Goal: Use online tool/utility: Utilize a website feature to perform a specific function

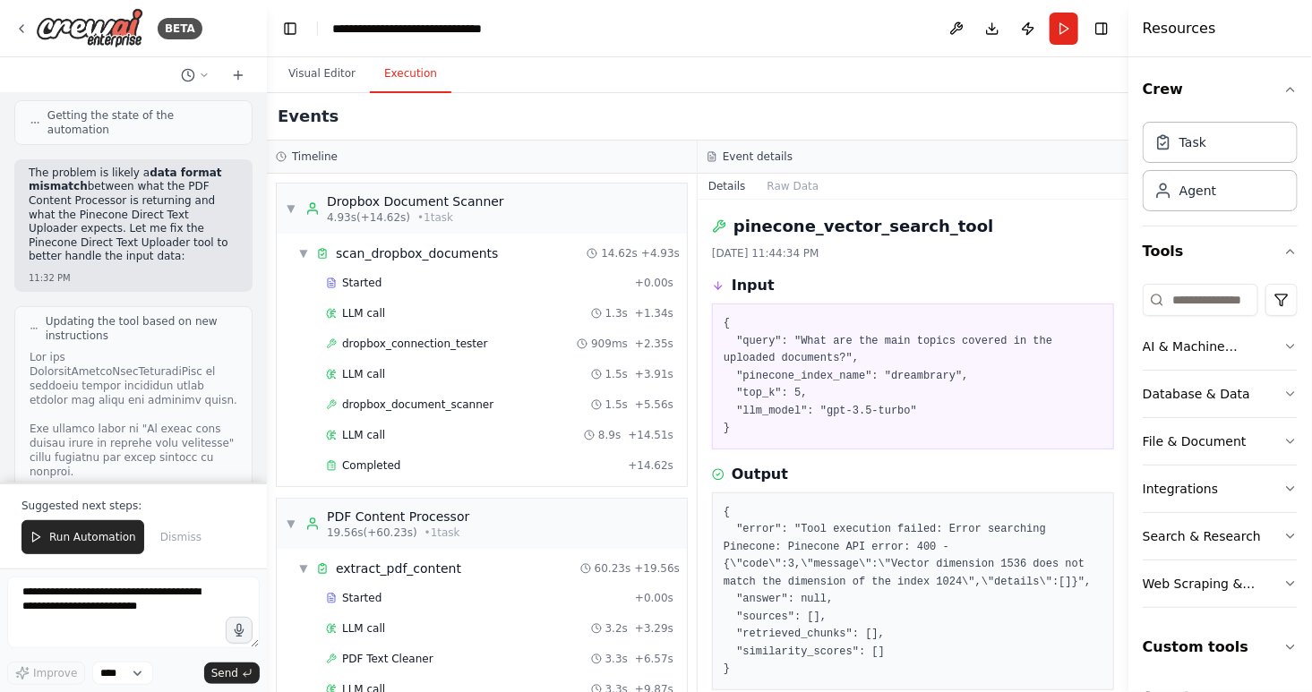
scroll to position [693, 0]
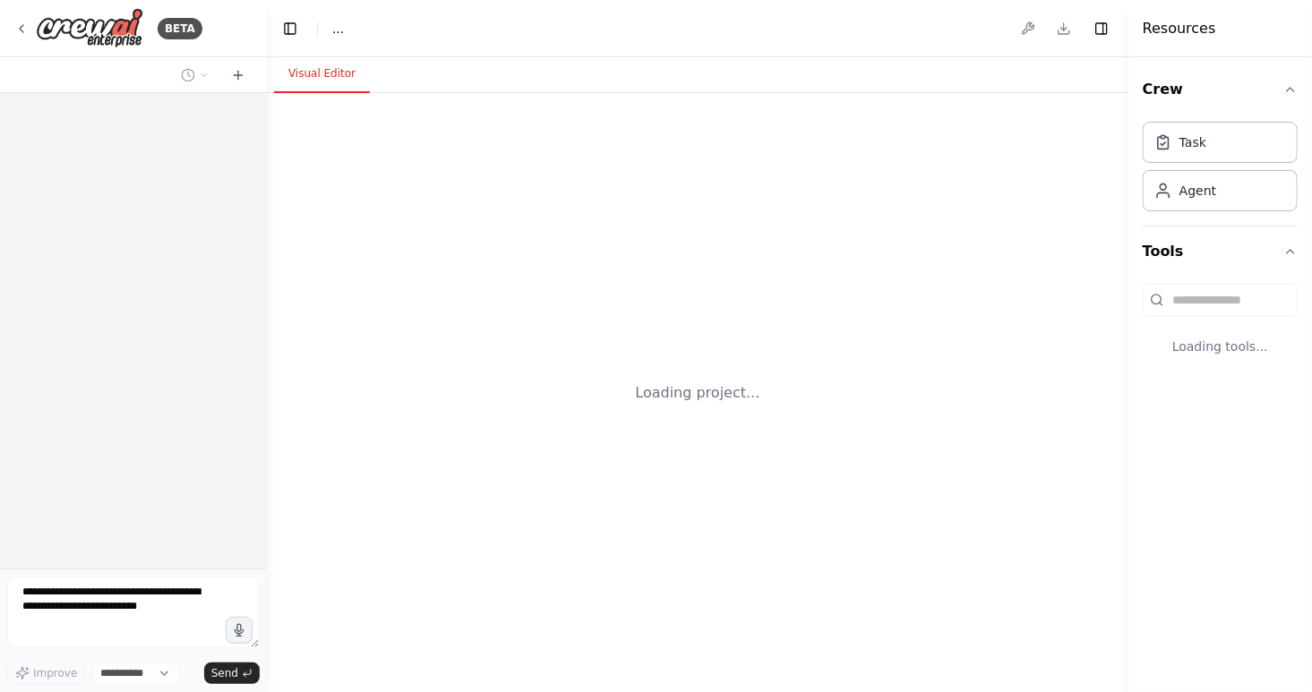
select select "****"
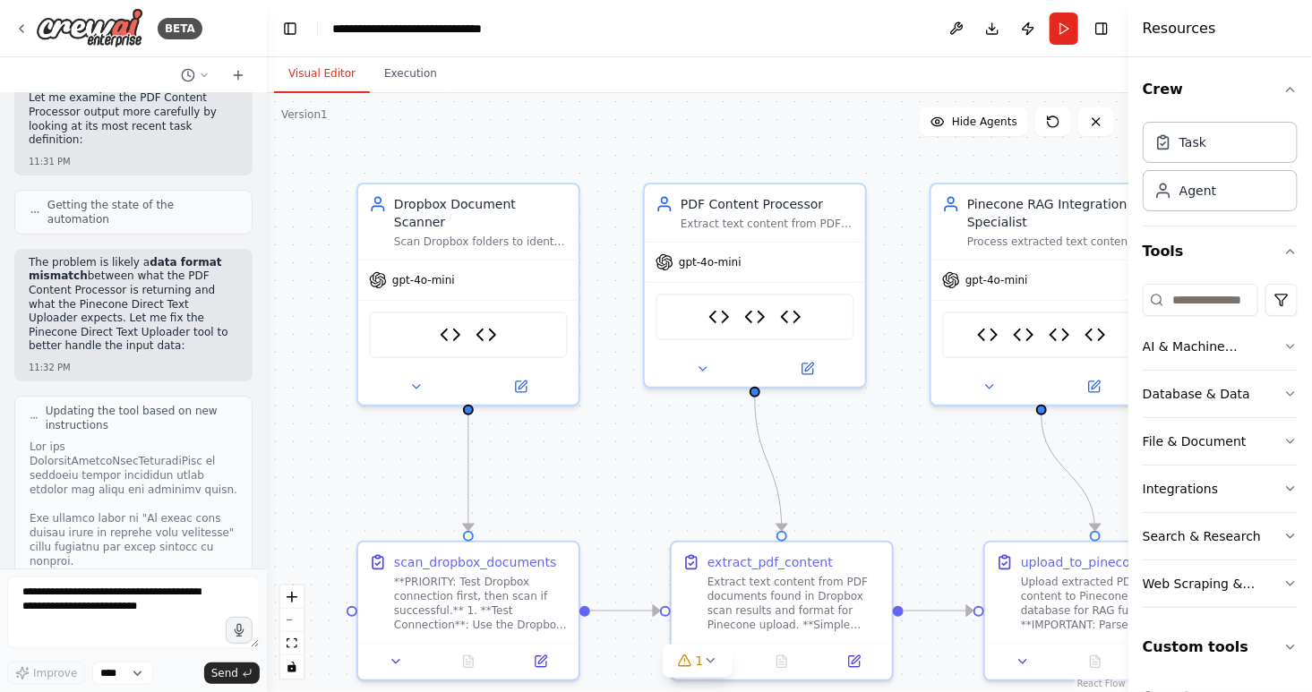
scroll to position [176213, 0]
click at [117, 594] on textarea at bounding box center [133, 613] width 253 height 72
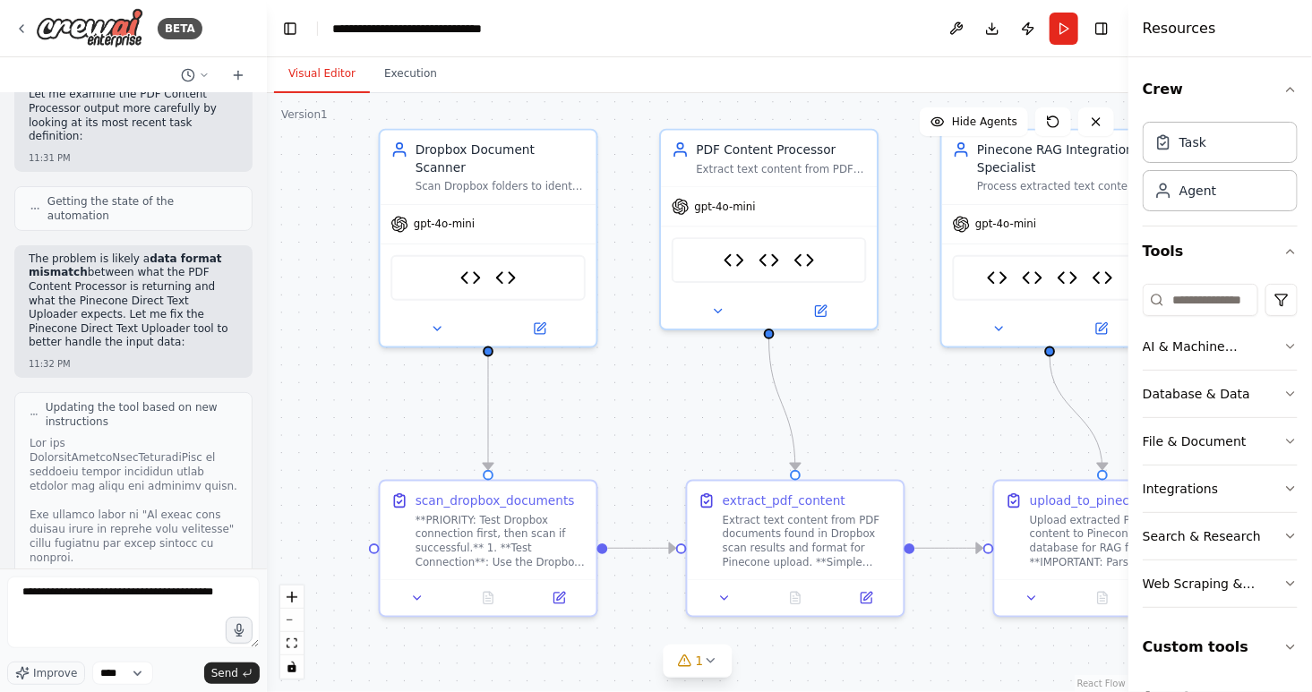
drag, startPoint x: 923, startPoint y: 348, endPoint x: 935, endPoint y: 291, distance: 58.5
click at [935, 291] on div ".deletable-edge-delete-btn { width: 20px; height: 20px; border: 0px solid #ffff…" at bounding box center [697, 392] width 861 height 599
click at [118, 601] on textarea "**********" at bounding box center [133, 613] width 253 height 72
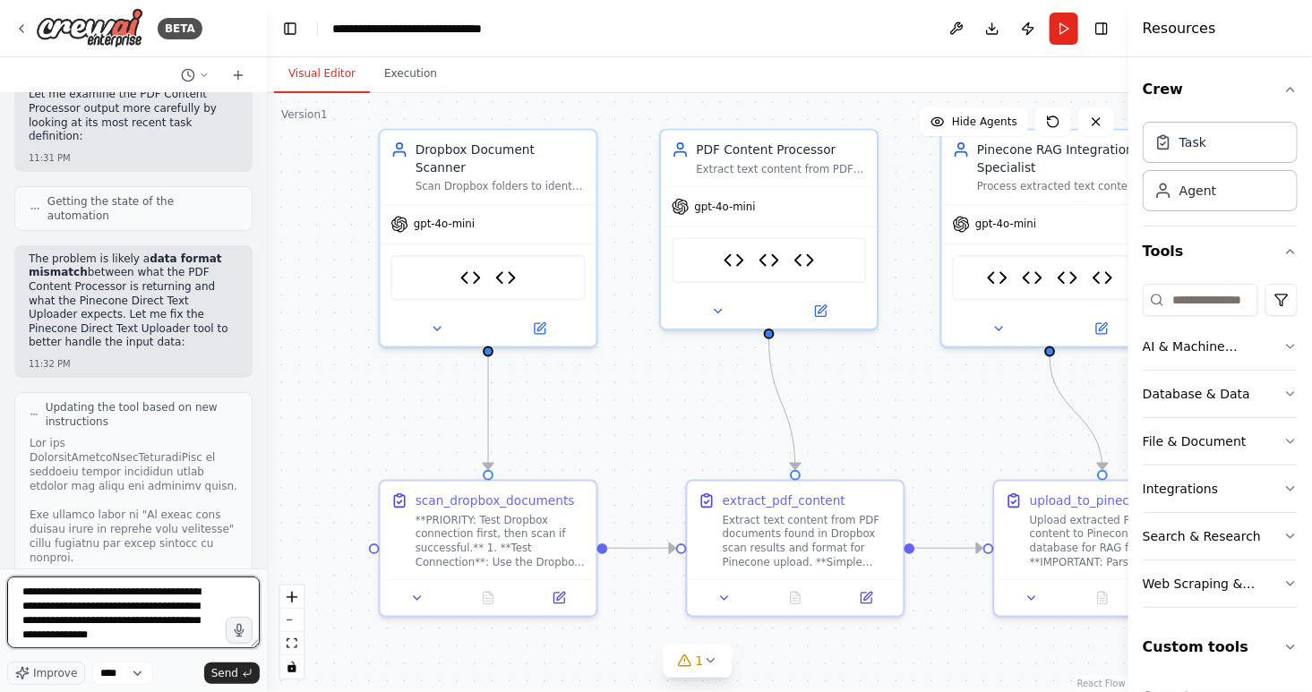
click at [160, 610] on textarea "**********" at bounding box center [133, 613] width 253 height 72
type textarea "**********"
click at [230, 667] on span "Send" at bounding box center [224, 673] width 27 height 14
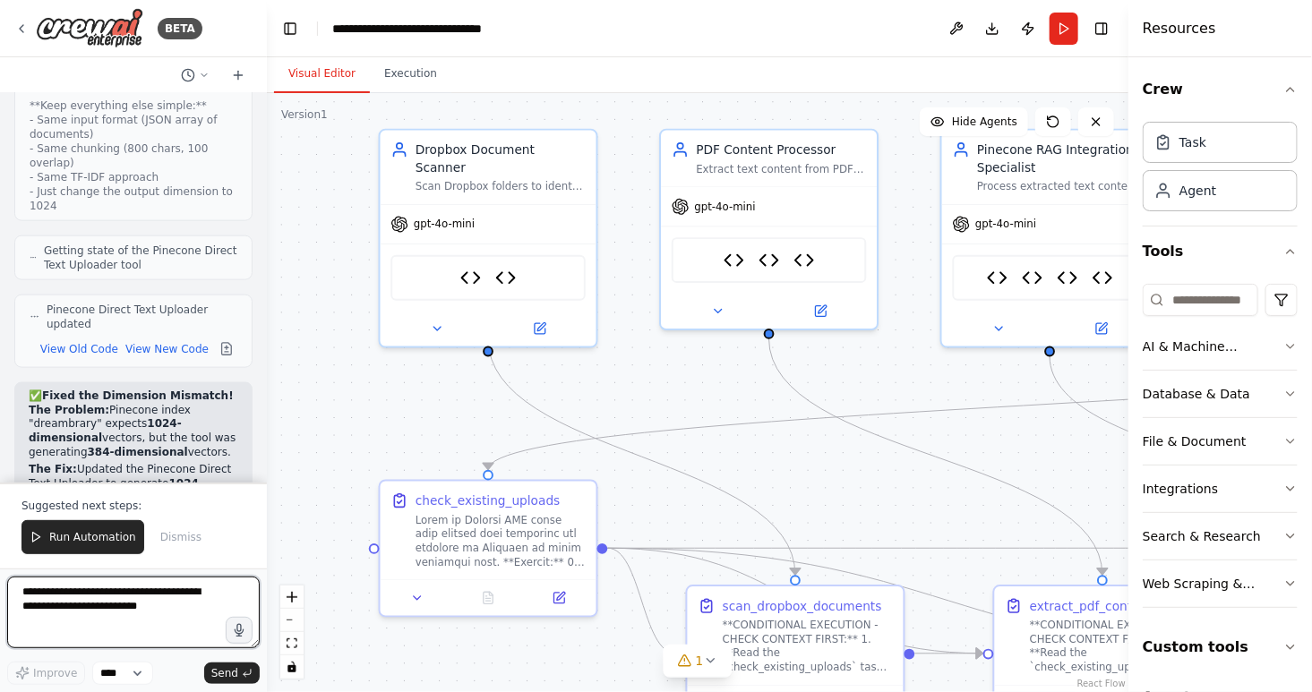
scroll to position [179917, 0]
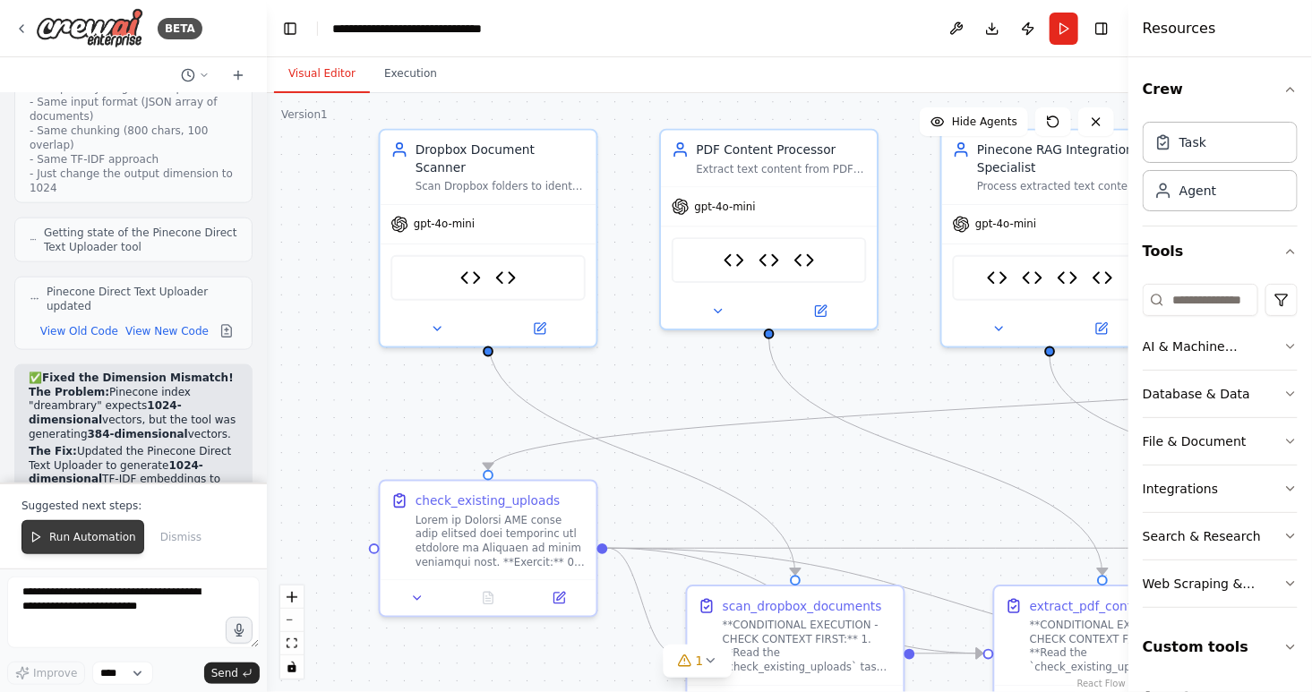
click at [75, 539] on span "Run Automation" at bounding box center [92, 537] width 87 height 14
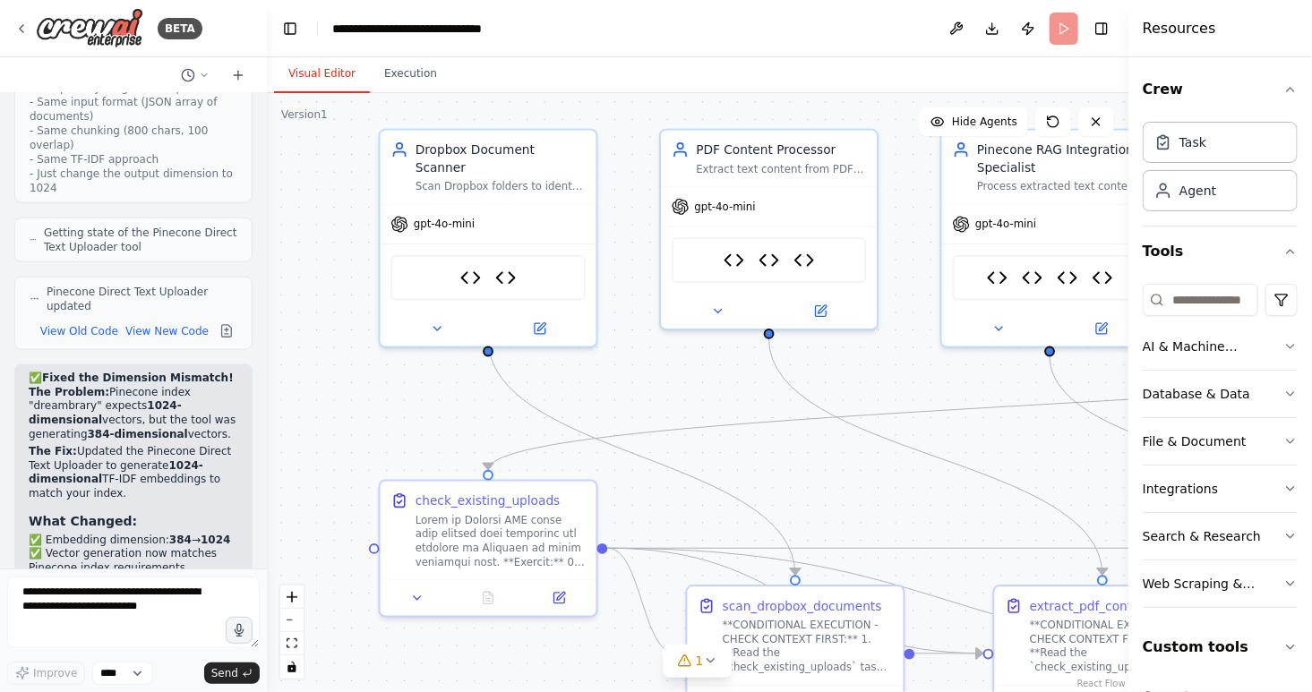
scroll to position [179832, 0]
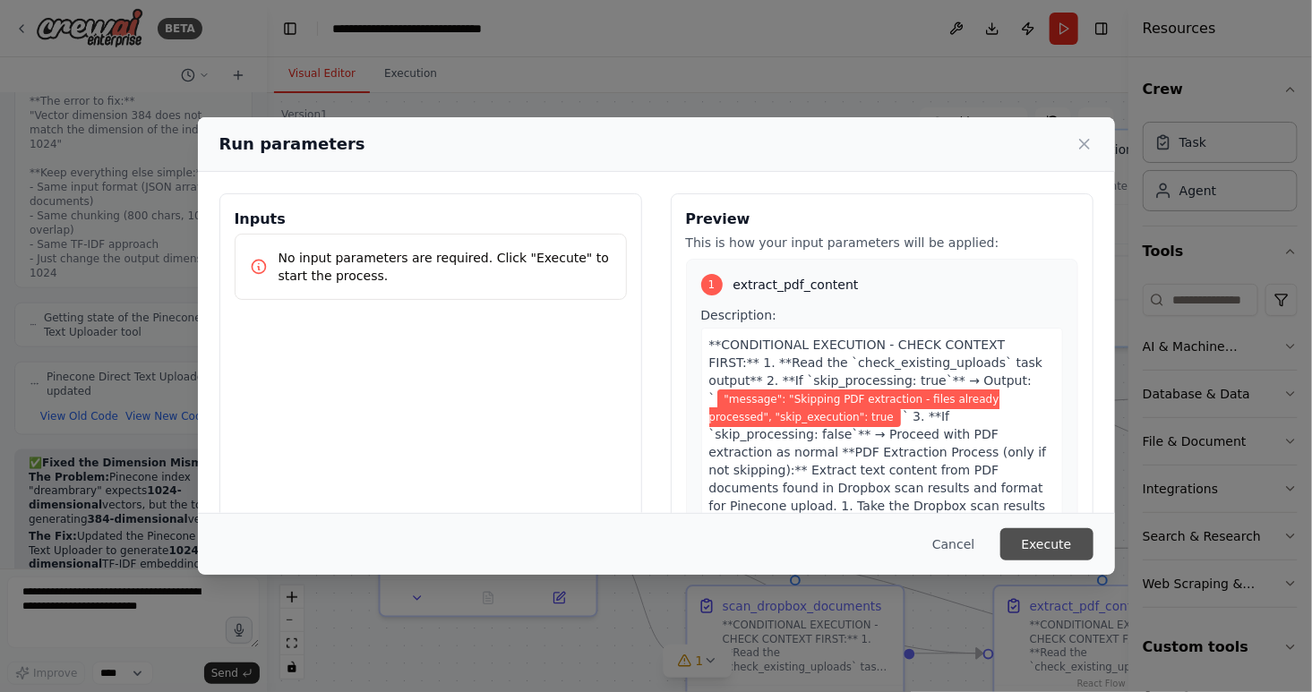
click at [1041, 544] on button "Execute" at bounding box center [1046, 544] width 93 height 32
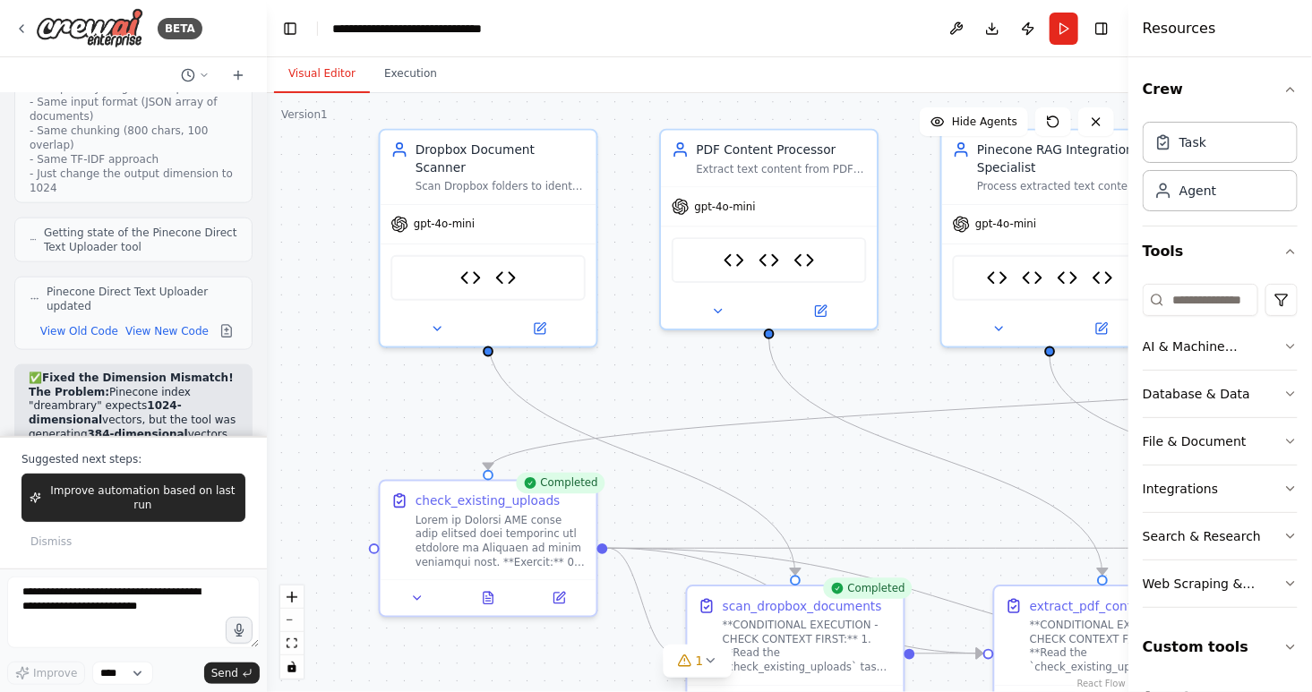
scroll to position [179964, 0]
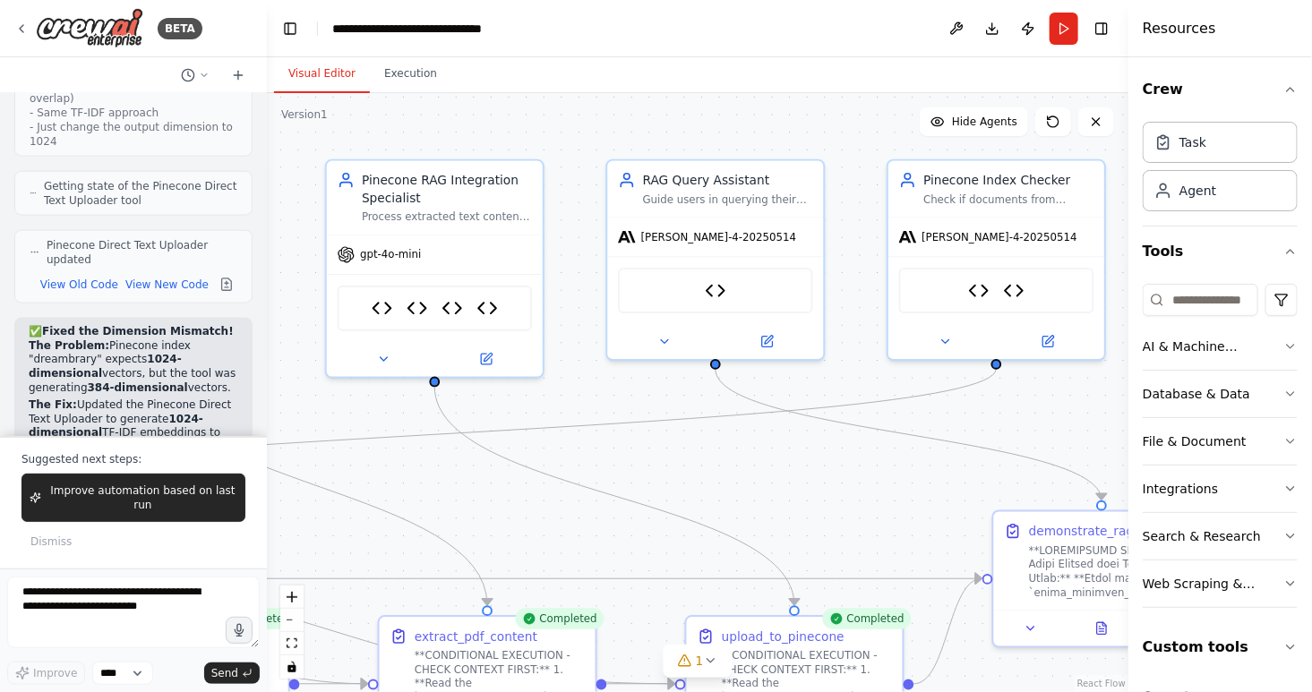
drag, startPoint x: 1076, startPoint y: 467, endPoint x: 465, endPoint y: 494, distance: 612.2
click at [460, 494] on div ".deletable-edge-delete-btn { width: 20px; height: 20px; border: 0px solid #ffff…" at bounding box center [697, 392] width 861 height 599
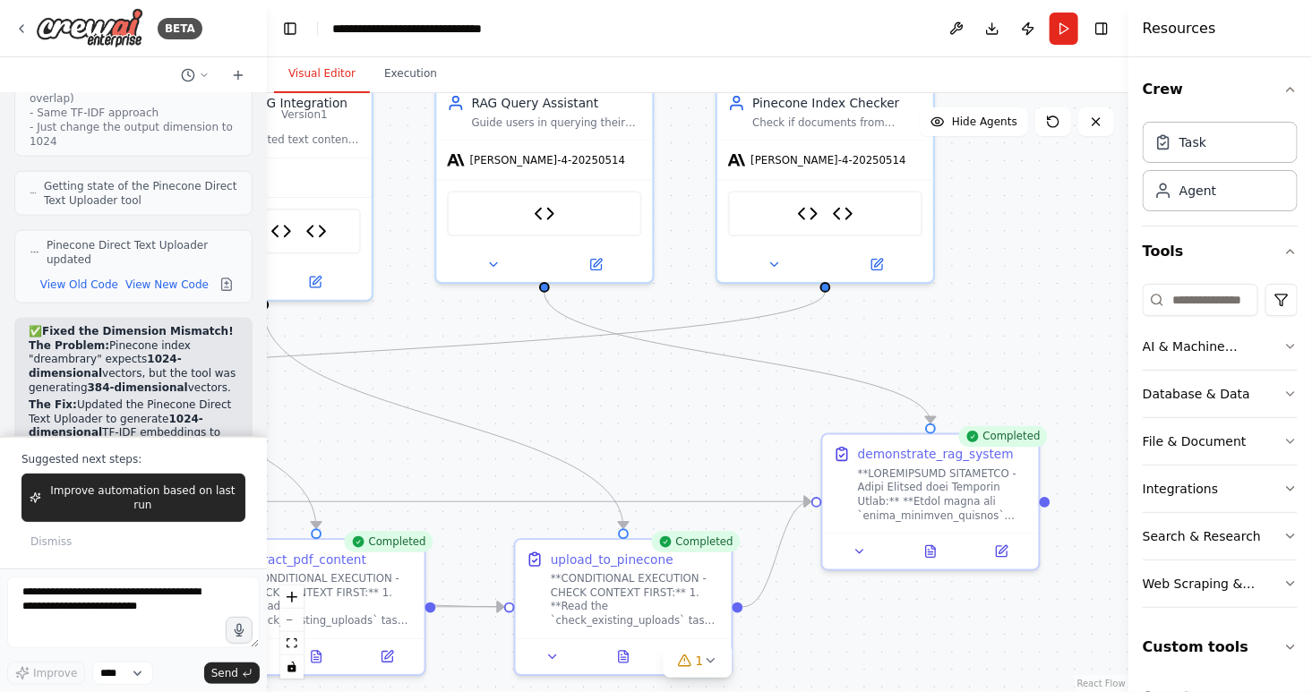
drag, startPoint x: 884, startPoint y: 503, endPoint x: 713, endPoint y: 430, distance: 186.1
click at [713, 430] on div ".deletable-edge-delete-btn { width: 20px; height: 20px; border: 0px solid #ffff…" at bounding box center [697, 392] width 861 height 599
click at [404, 68] on button "Execution" at bounding box center [410, 75] width 81 height 38
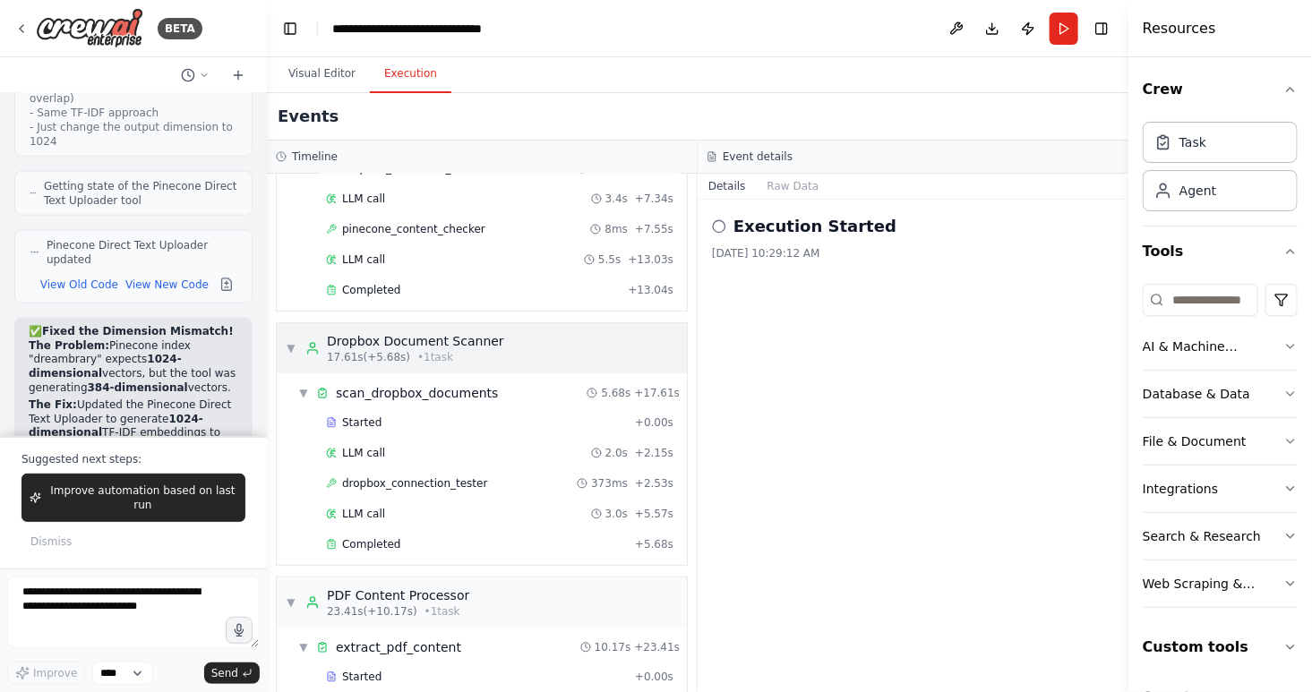
scroll to position [765, 0]
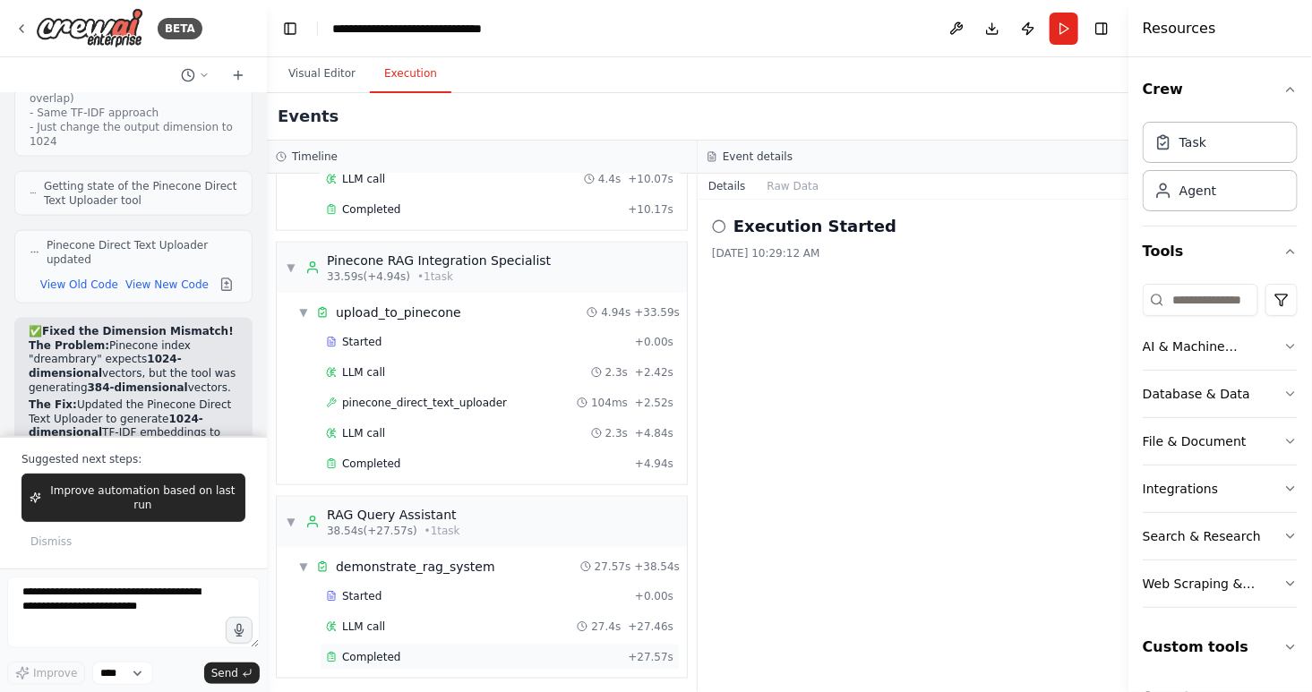
click at [439, 650] on div "Completed" at bounding box center [473, 657] width 295 height 14
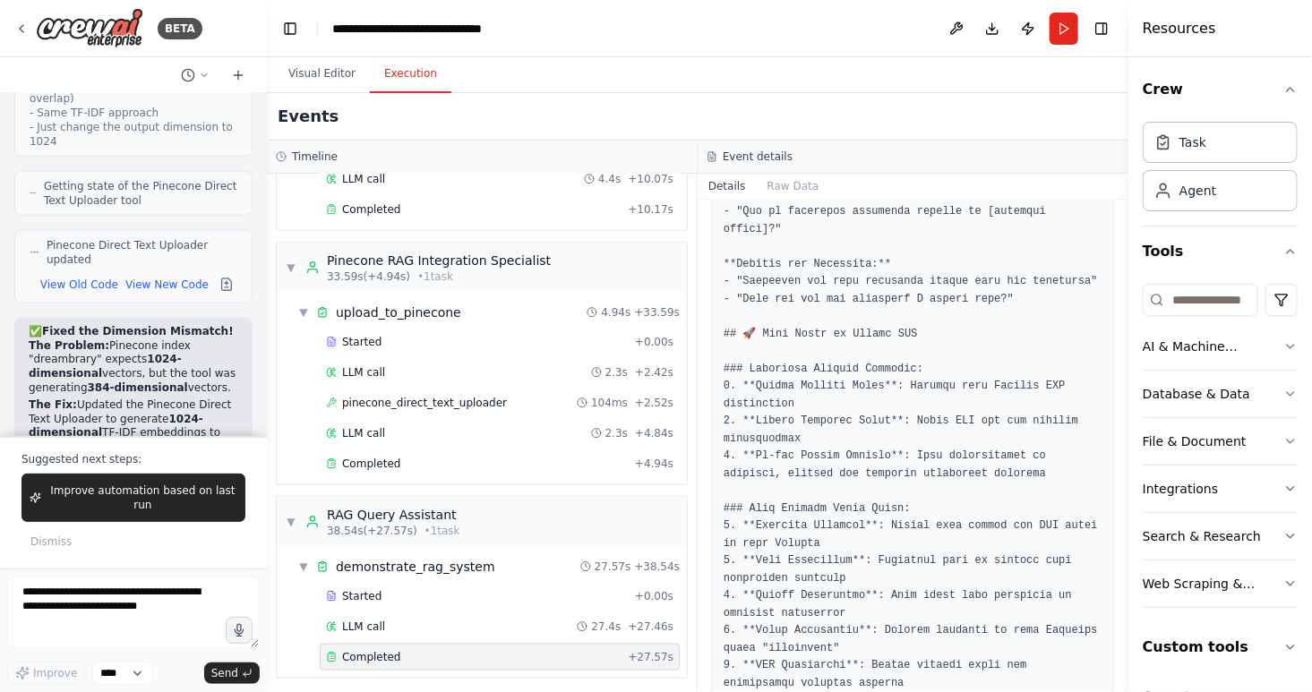
scroll to position [3392, 0]
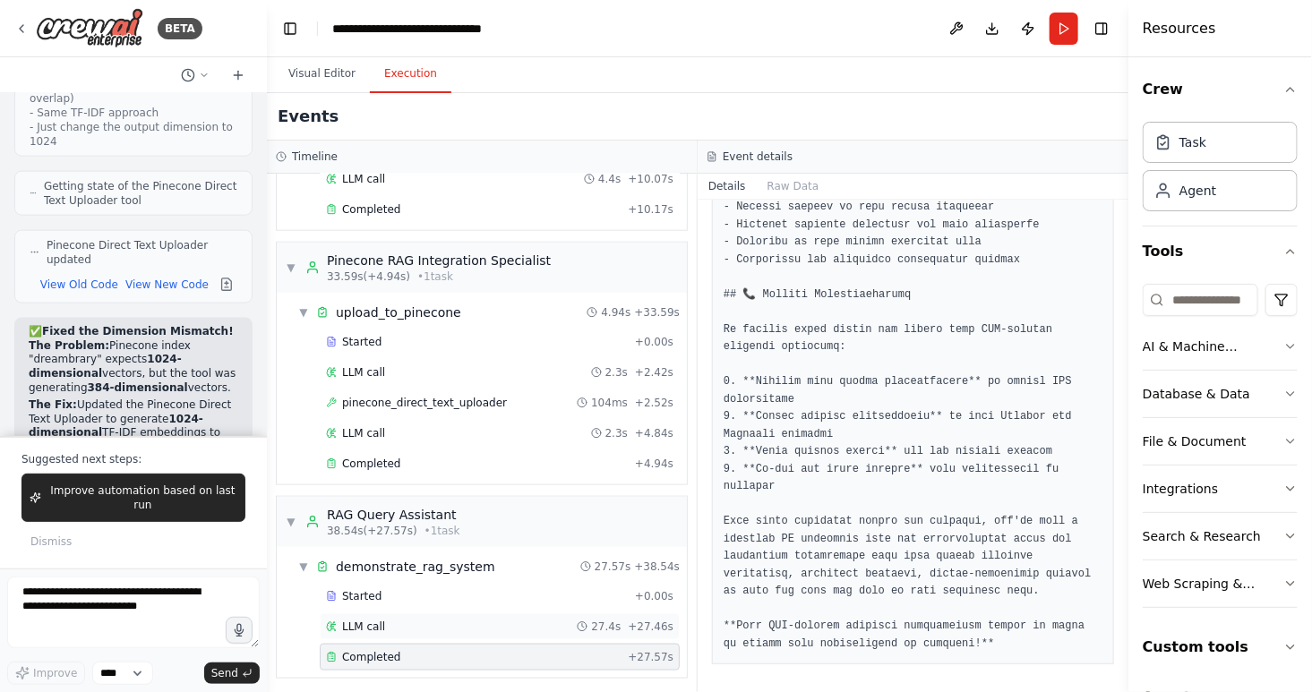
click at [438, 625] on div "LLM call 27.4s + 27.46s" at bounding box center [499, 627] width 347 height 14
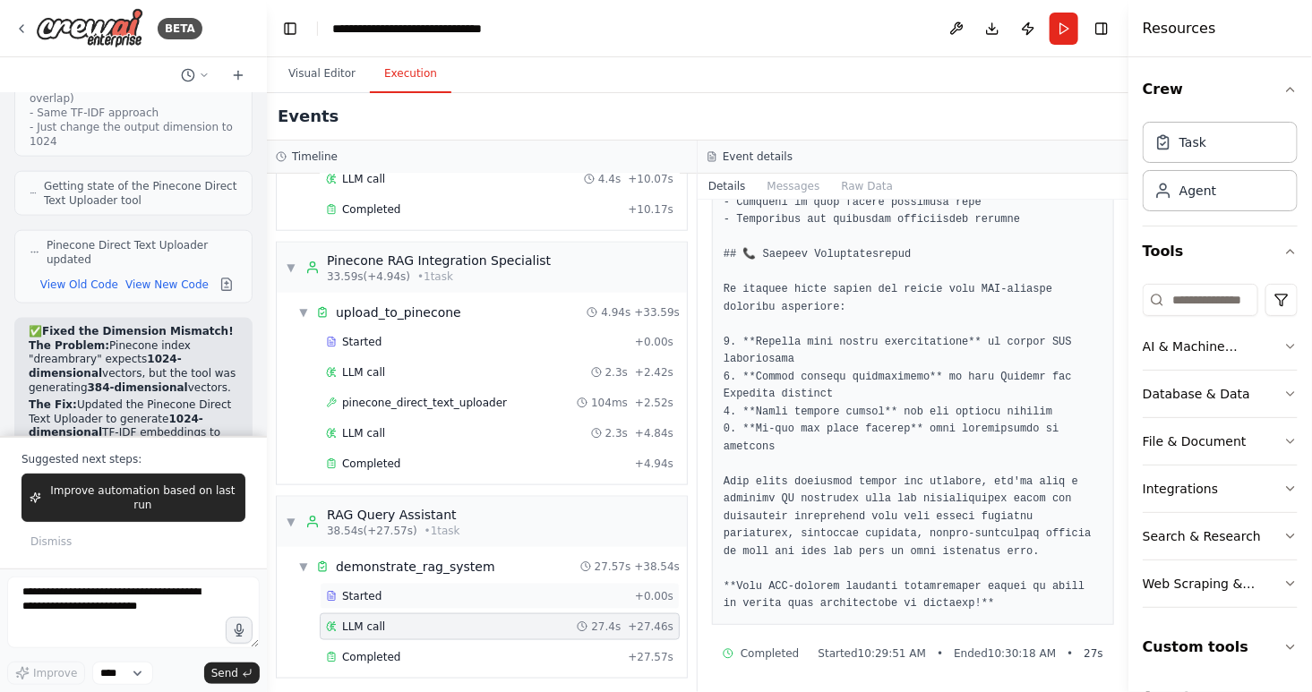
click at [369, 589] on span "Started" at bounding box center [361, 596] width 39 height 14
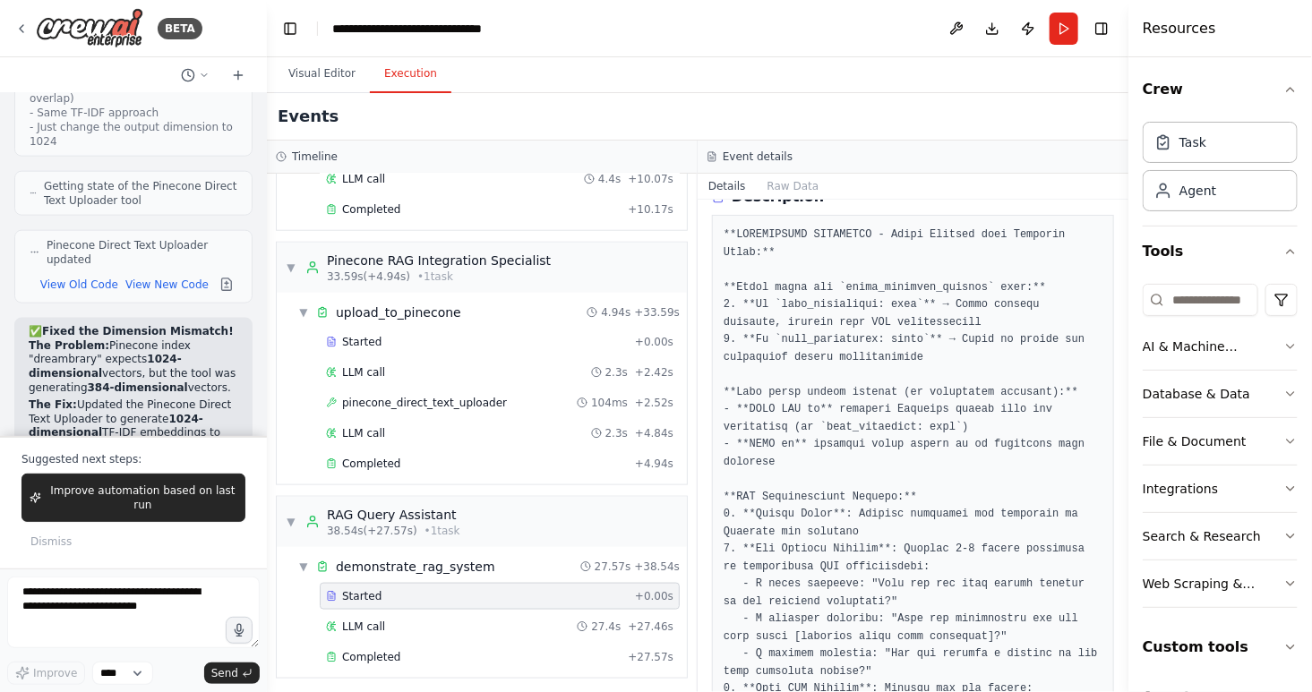
scroll to position [86, 0]
click at [385, 460] on span "Completed" at bounding box center [371, 464] width 58 height 14
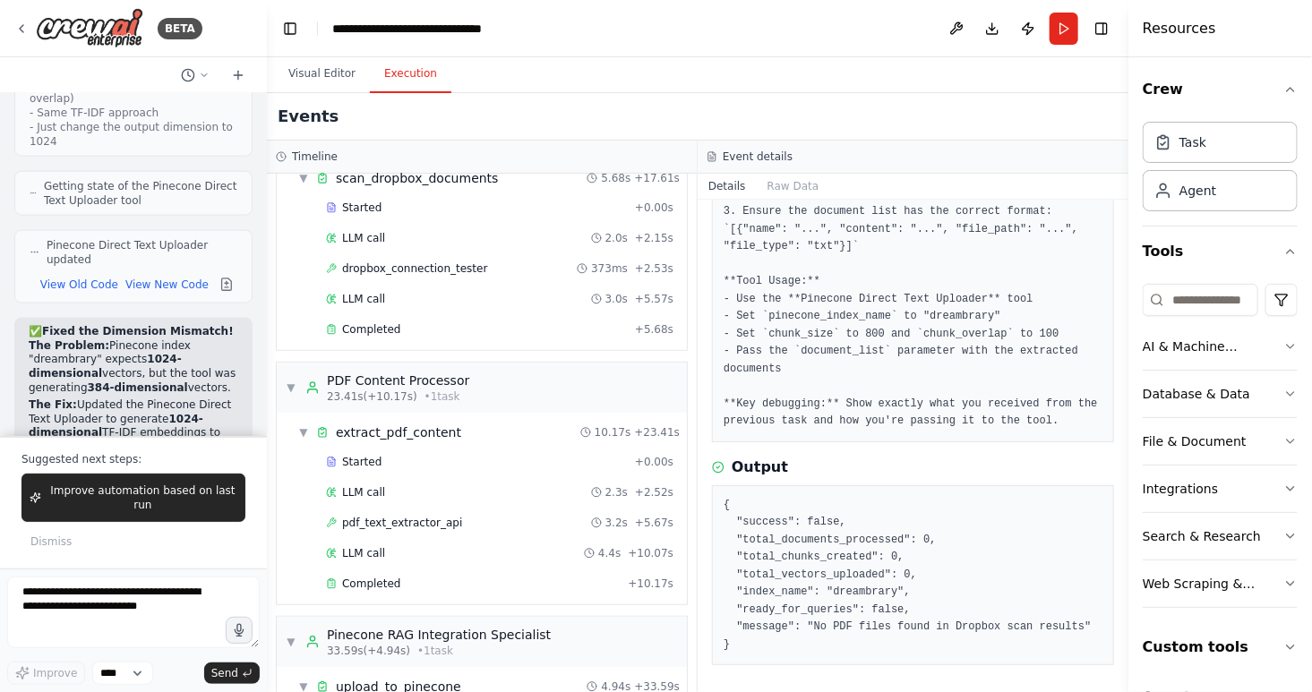
scroll to position [378, 0]
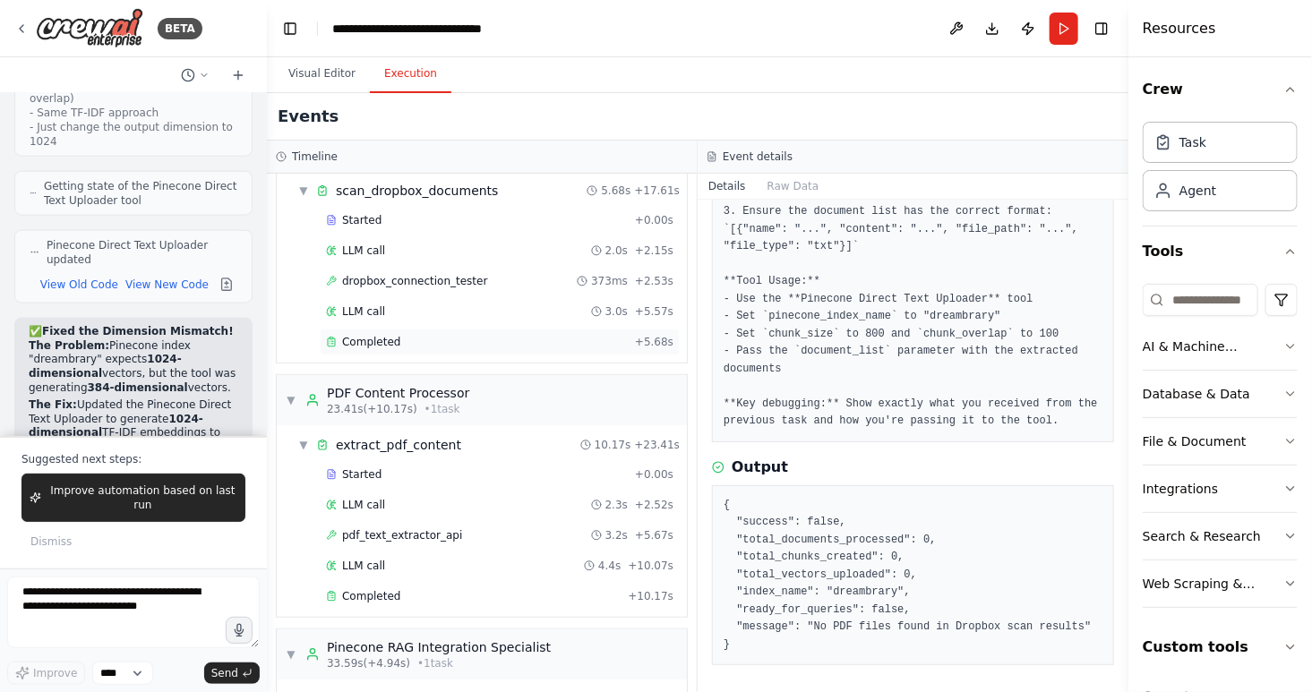
click at [421, 349] on div "Completed + 5.68s" at bounding box center [500, 342] width 360 height 27
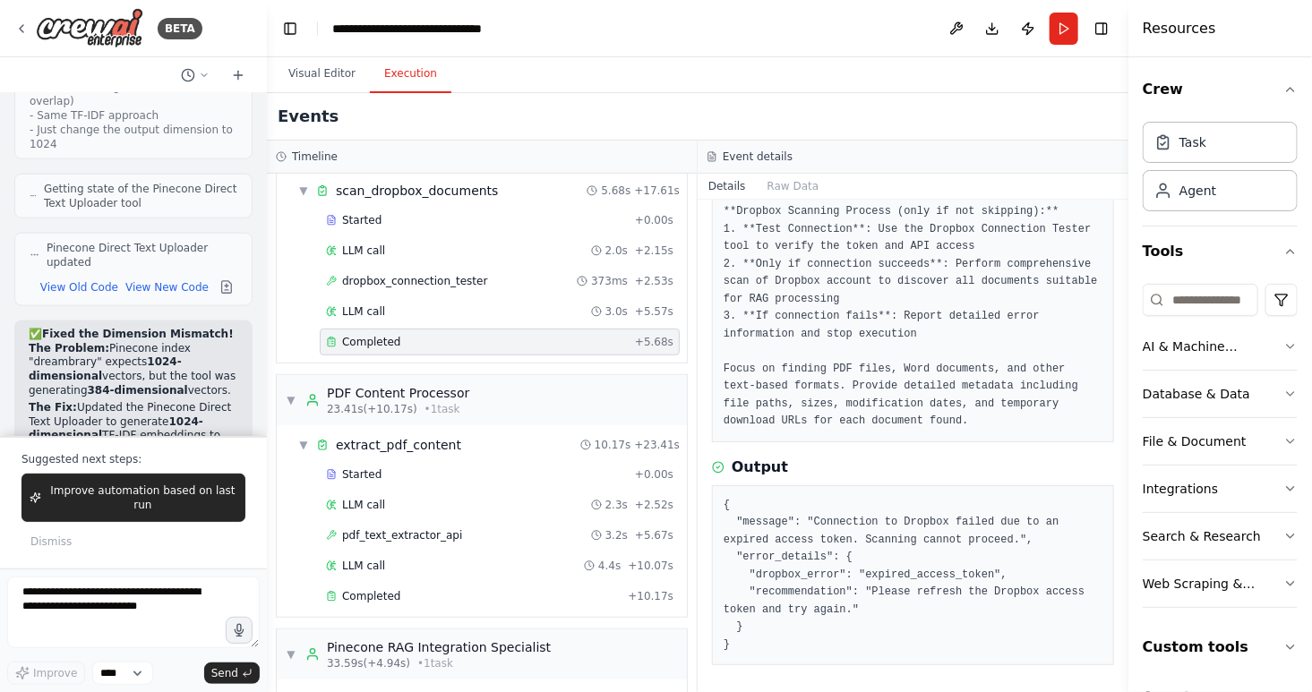
scroll to position [179964, 0]
click at [134, 599] on textarea at bounding box center [133, 613] width 253 height 72
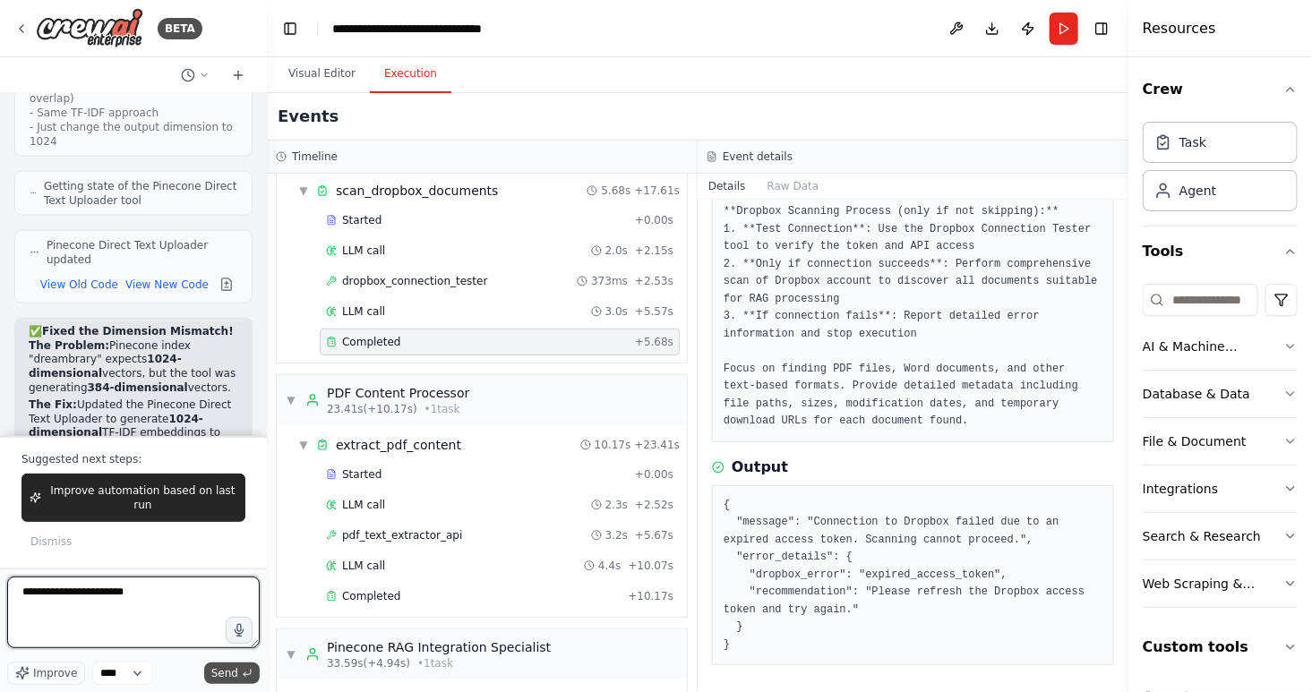
type textarea "**********"
click at [234, 674] on span "Send" at bounding box center [224, 673] width 27 height 14
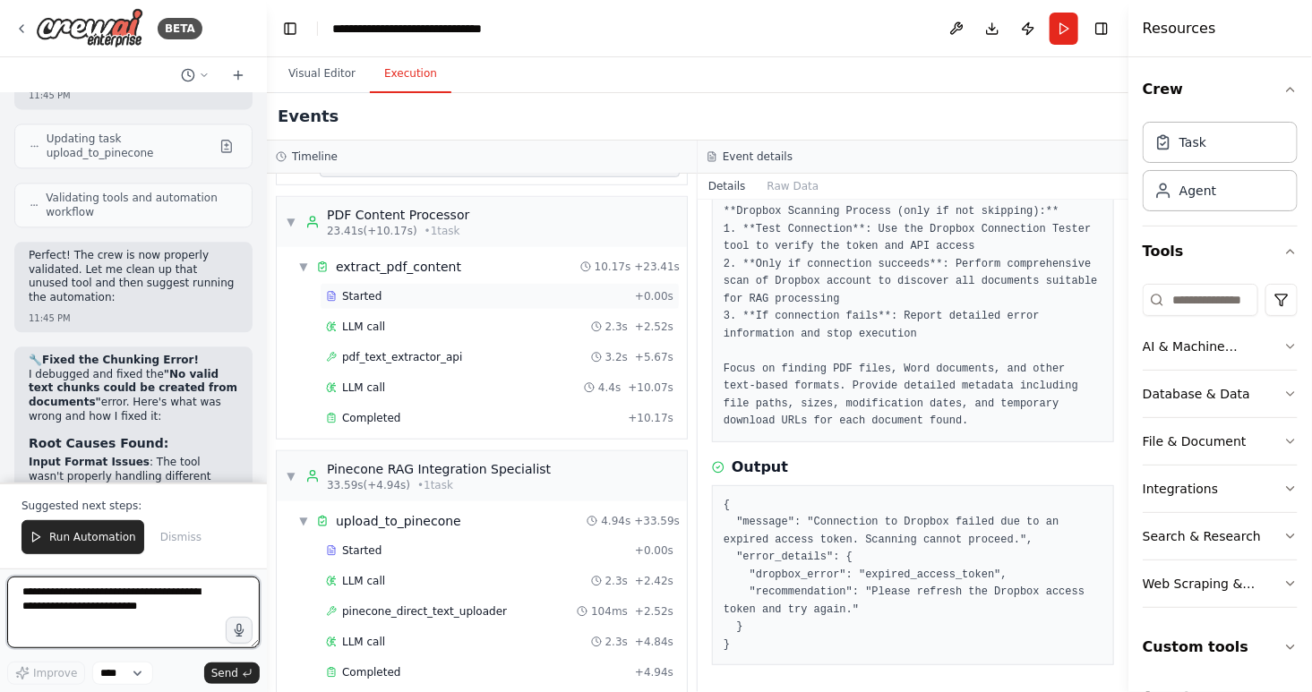
scroll to position [765, 0]
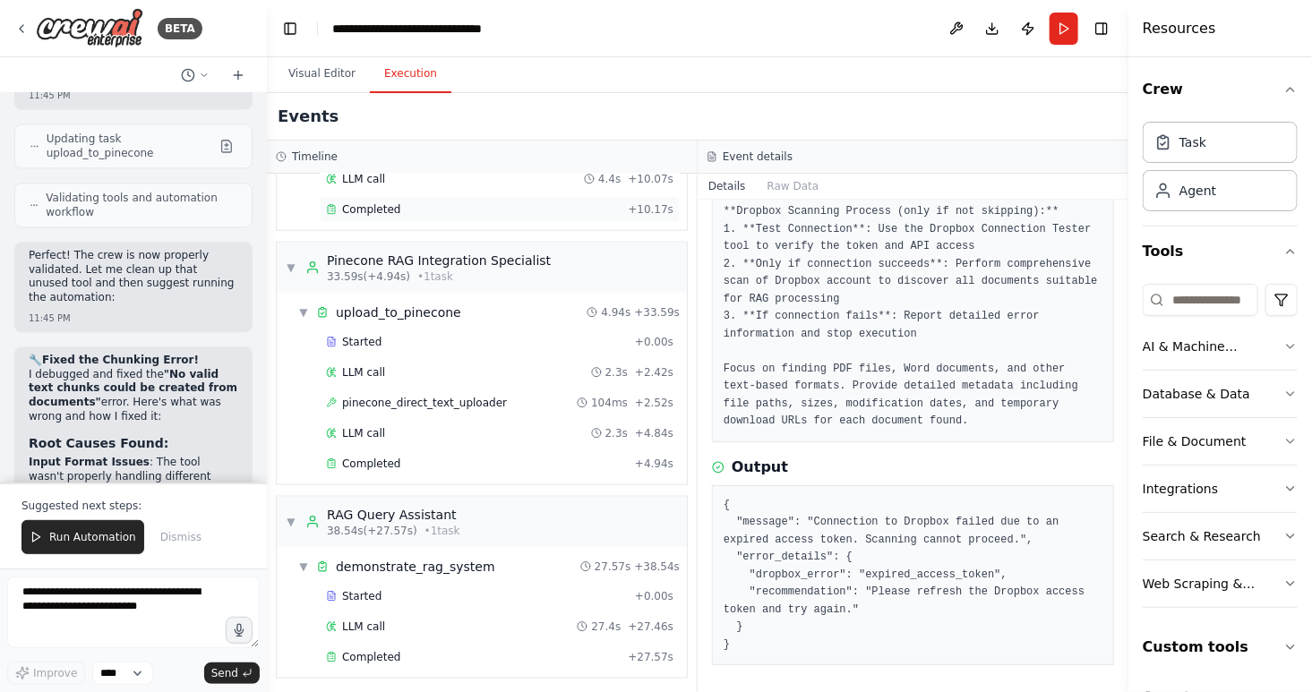
click at [394, 202] on span "Completed" at bounding box center [371, 209] width 58 height 14
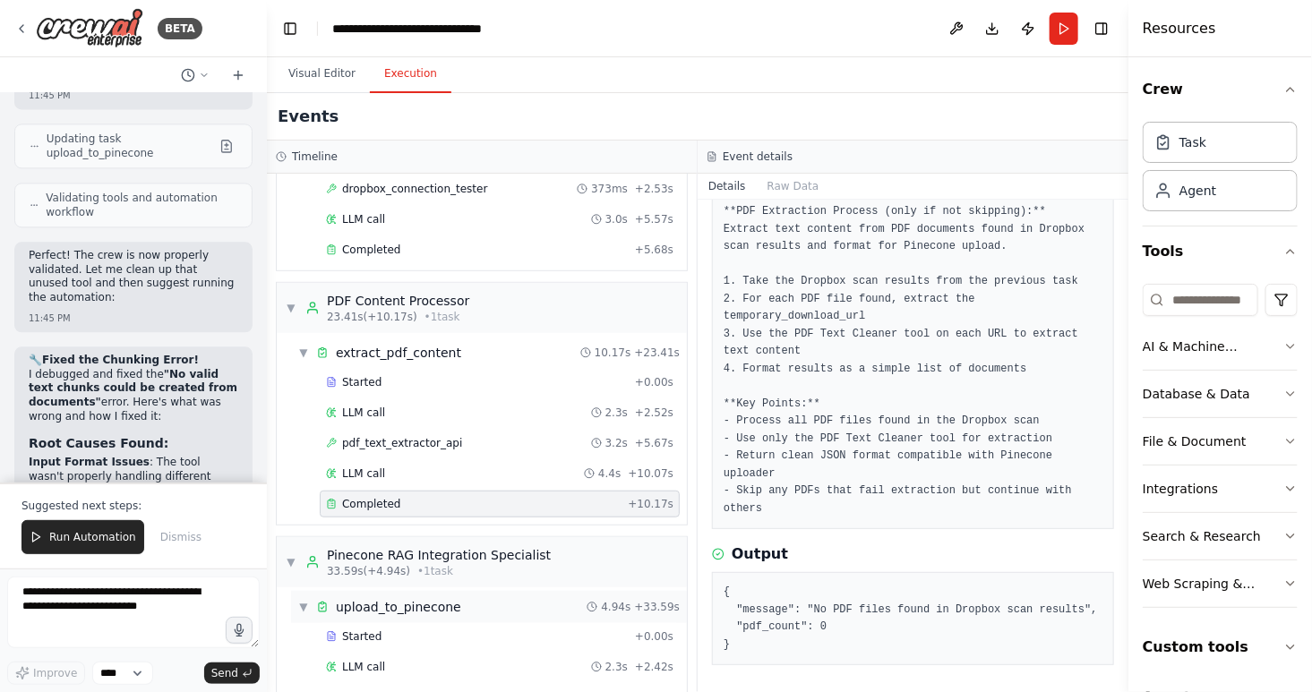
scroll to position [470, 0]
click at [407, 253] on div "Completed" at bounding box center [477, 250] width 302 height 14
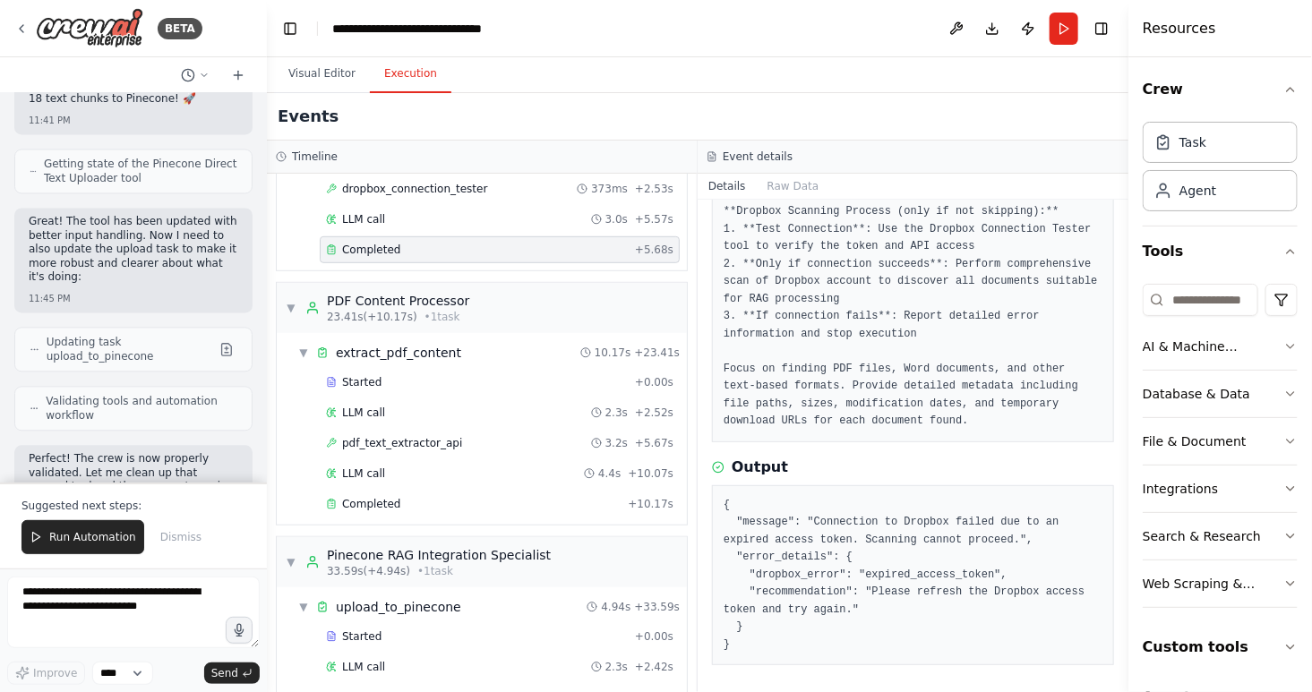
scroll to position [180786, 0]
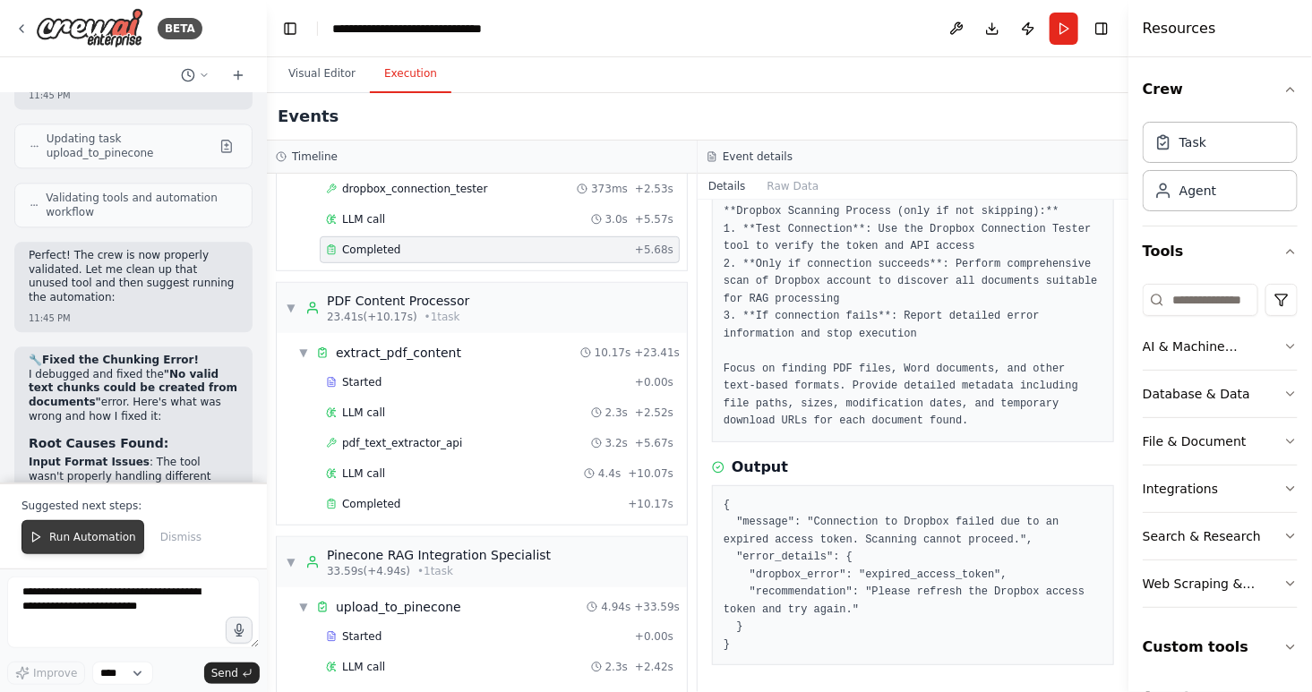
click at [83, 535] on span "Run Automation" at bounding box center [92, 537] width 87 height 14
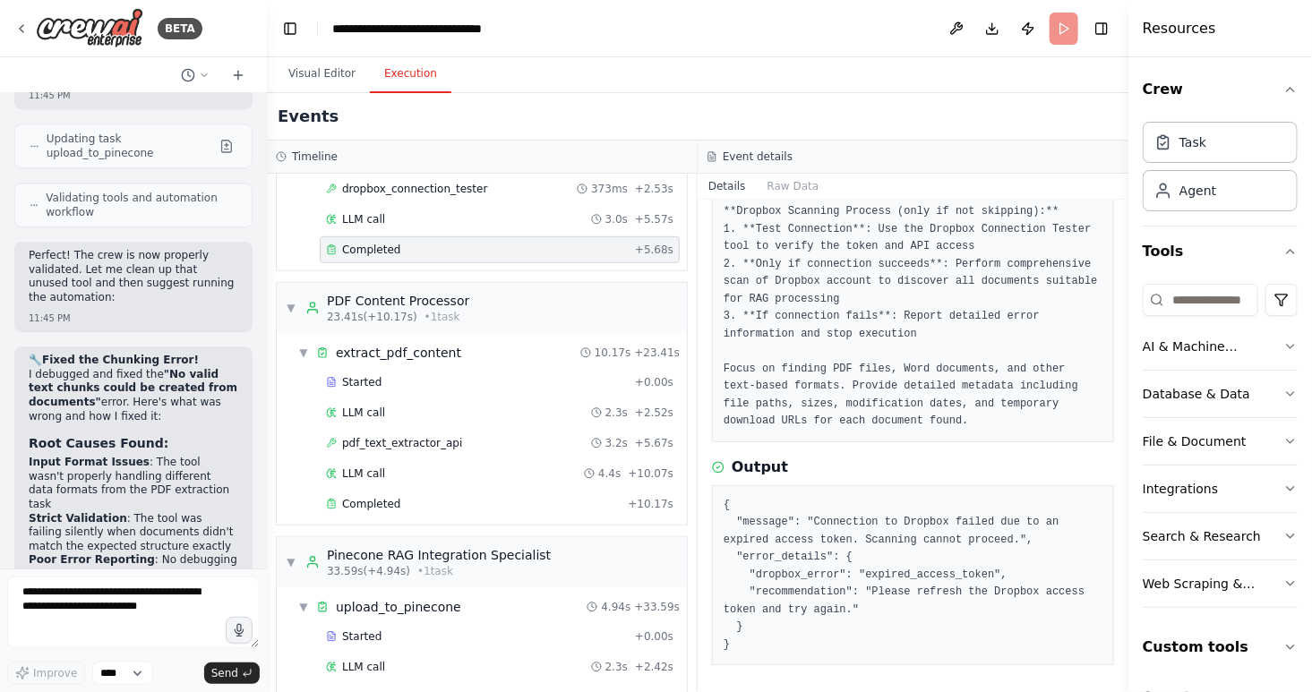
scroll to position [180701, 0]
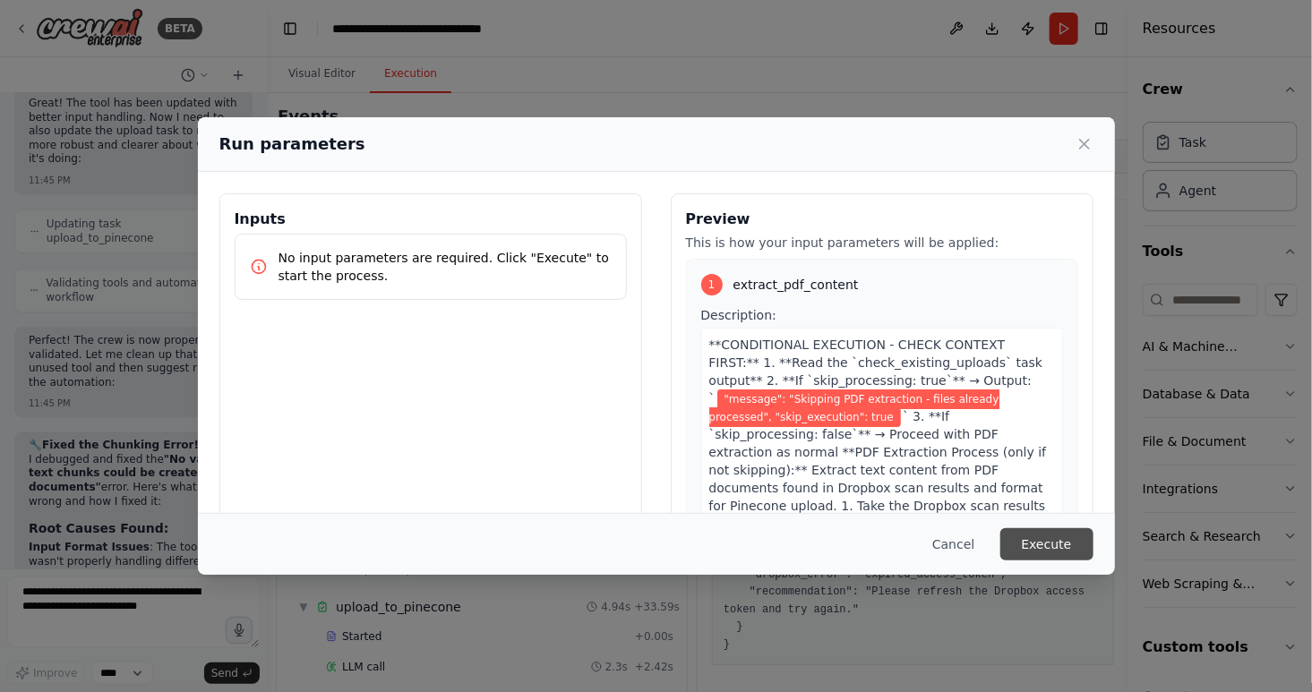
click at [1036, 551] on button "Execute" at bounding box center [1046, 544] width 93 height 32
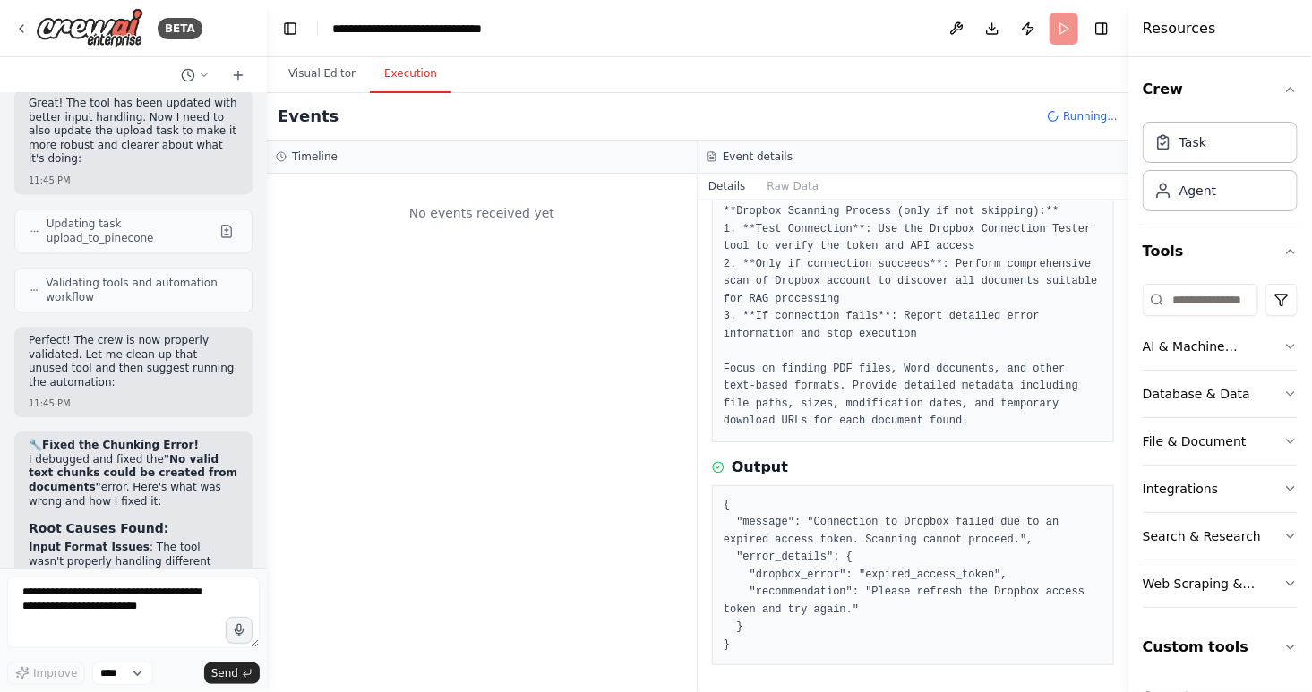
scroll to position [0, 0]
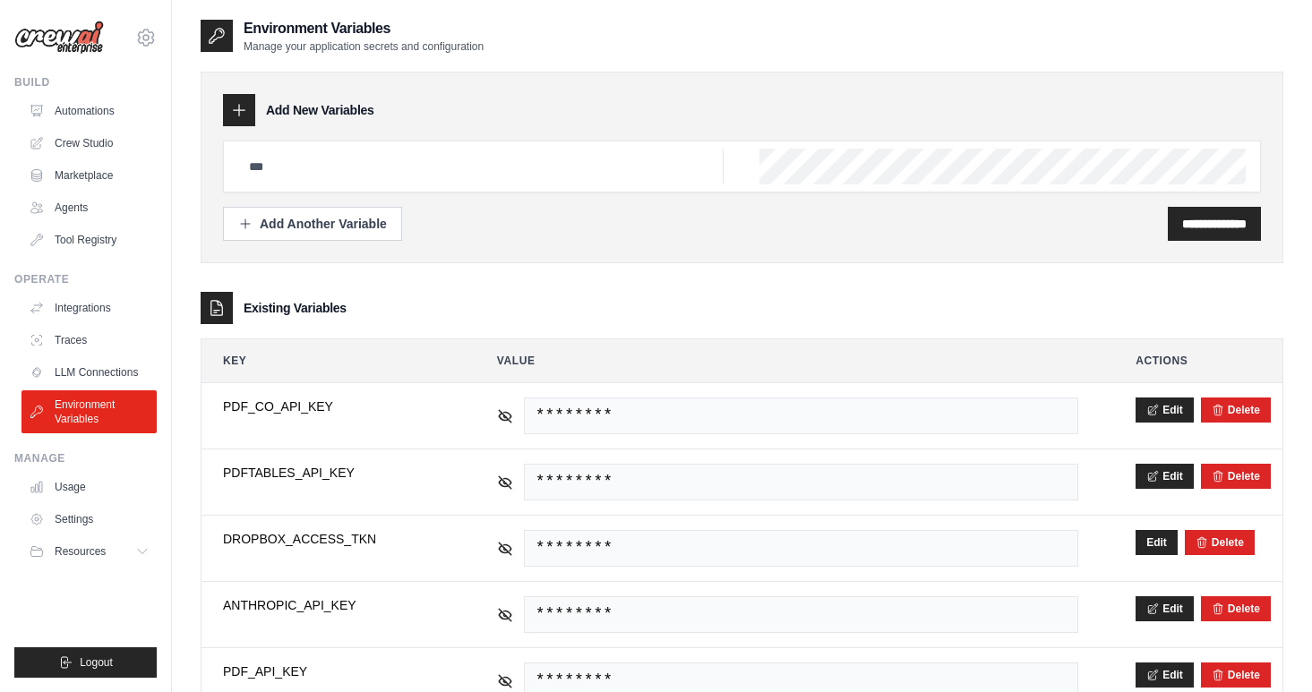
scroll to position [131, 0]
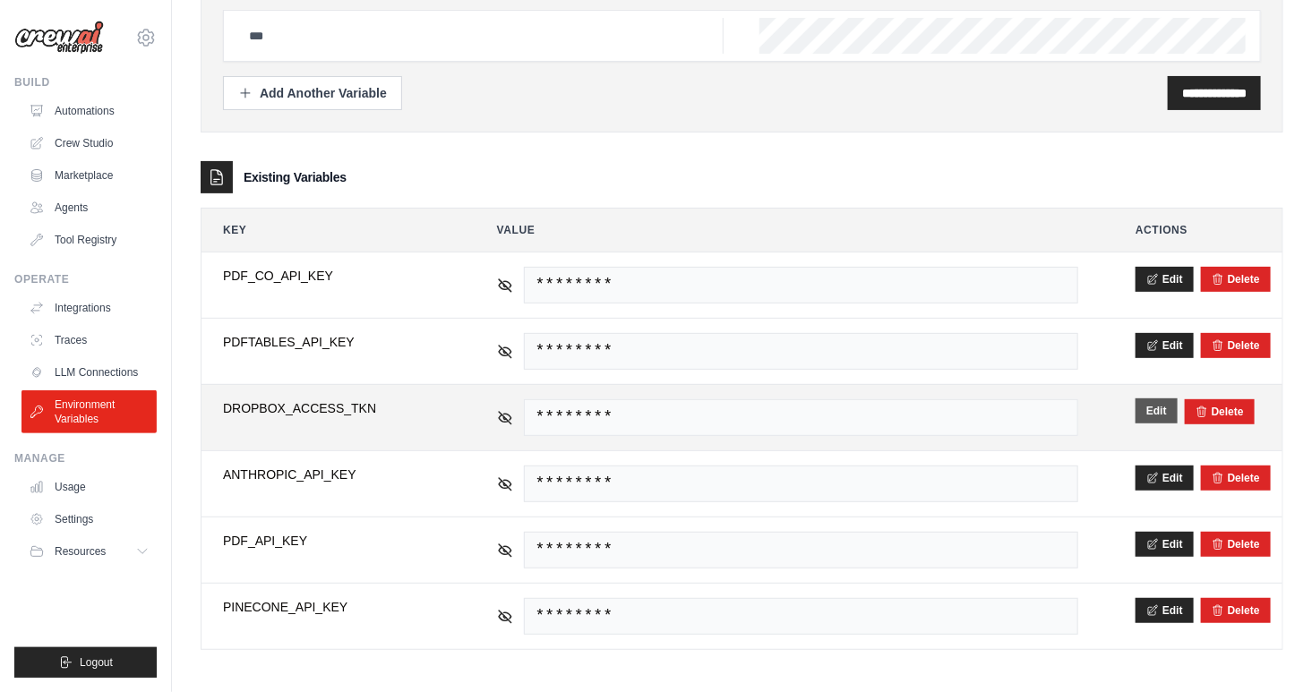
click at [1152, 410] on button "Edit" at bounding box center [1156, 410] width 42 height 25
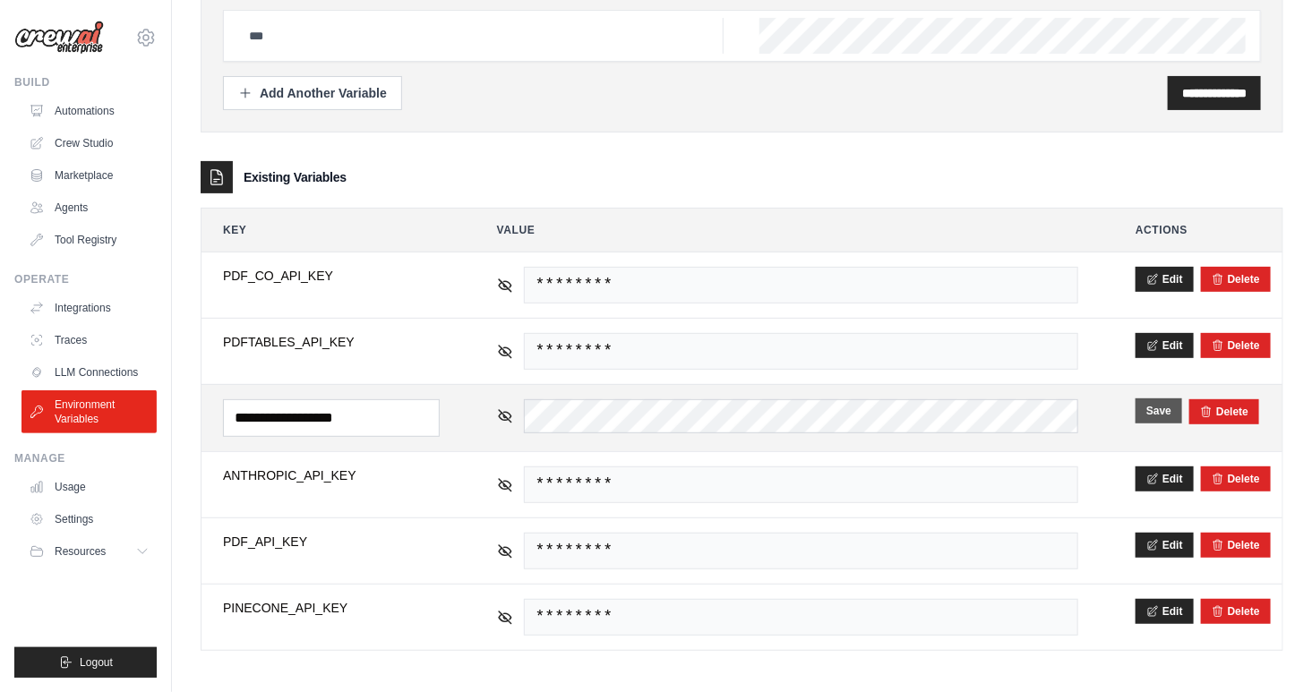
scroll to position [0, 0]
click at [1170, 404] on button "Save" at bounding box center [1158, 410] width 47 height 25
